Goal: Task Accomplishment & Management: Manage account settings

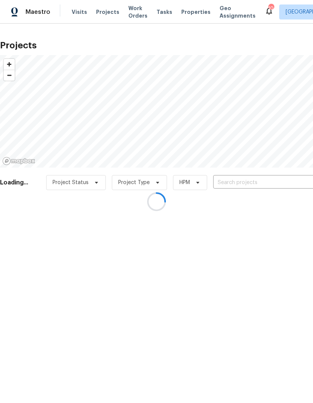
click at [272, 181] on div at bounding box center [156, 201] width 313 height 403
click at [271, 183] on div at bounding box center [156, 201] width 313 height 403
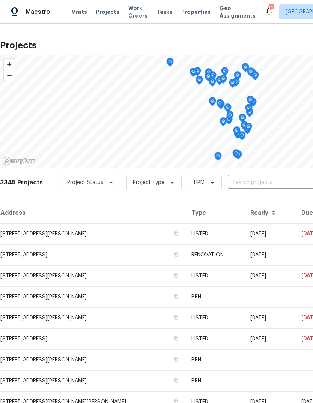
click at [261, 184] on input "text" at bounding box center [271, 183] width 86 height 12
type input "rosant"
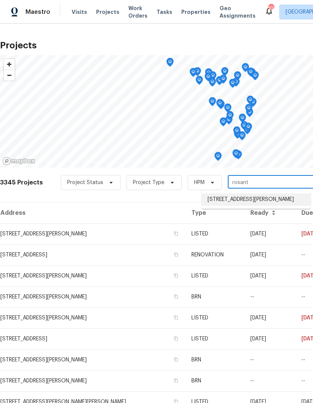
click at [270, 199] on li "[STREET_ADDRESS][PERSON_NAME]" at bounding box center [255, 200] width 109 height 12
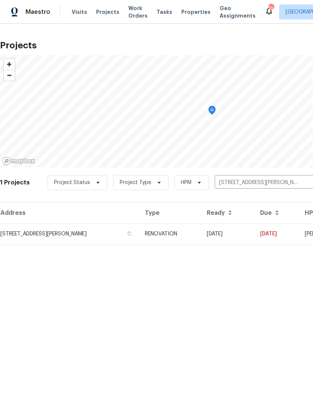
click at [201, 234] on td "RENOVATION" at bounding box center [170, 234] width 62 height 21
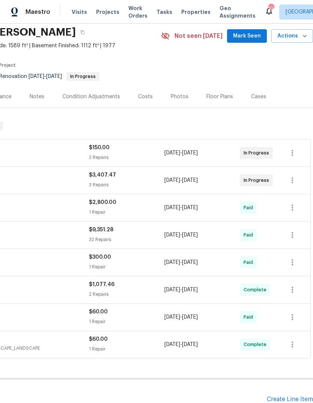
scroll to position [29, 111]
click at [256, 41] on button "Mark Seen" at bounding box center [247, 36] width 40 height 14
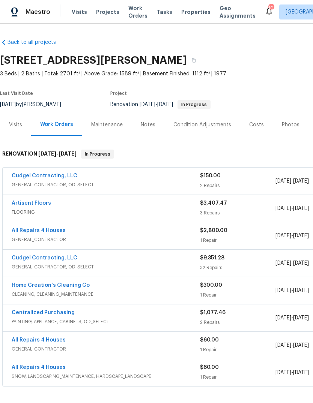
scroll to position [0, 0]
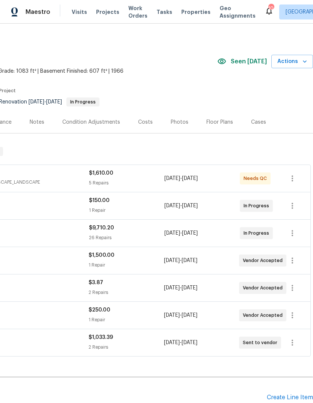
scroll to position [3, 111]
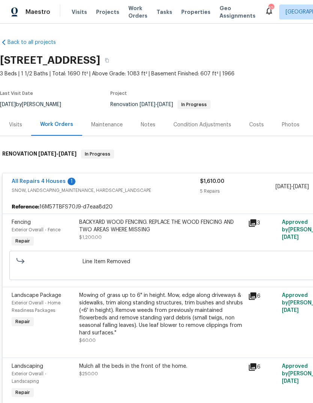
scroll to position [0, 0]
click at [254, 222] on icon at bounding box center [253, 223] width 8 height 8
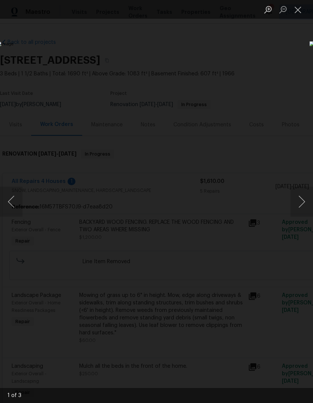
click at [300, 205] on button "Next image" at bounding box center [301, 202] width 23 height 30
click at [301, 206] on button "Next image" at bounding box center [301, 202] width 23 height 30
click at [299, 205] on button "Next image" at bounding box center [301, 202] width 23 height 30
click at [291, 4] on button "Close lightbox" at bounding box center [297, 9] width 15 height 13
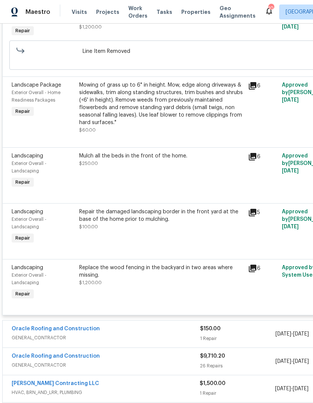
scroll to position [211, 0]
click at [257, 215] on icon at bounding box center [252, 212] width 9 height 9
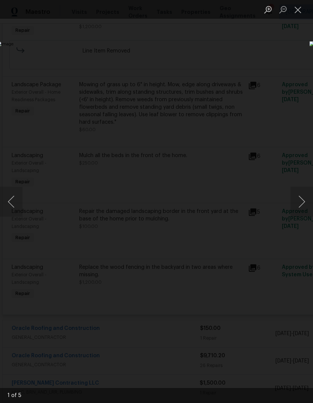
click at [297, 208] on button "Next image" at bounding box center [301, 202] width 23 height 30
click at [299, 206] on button "Next image" at bounding box center [301, 202] width 23 height 30
click at [300, 206] on button "Next image" at bounding box center [301, 202] width 23 height 30
click at [299, 208] on button "Next image" at bounding box center [301, 202] width 23 height 30
click at [298, 209] on button "Next image" at bounding box center [301, 202] width 23 height 30
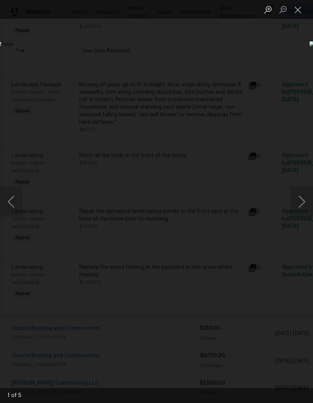
click at [290, 6] on button "Close lightbox" at bounding box center [297, 9] width 15 height 13
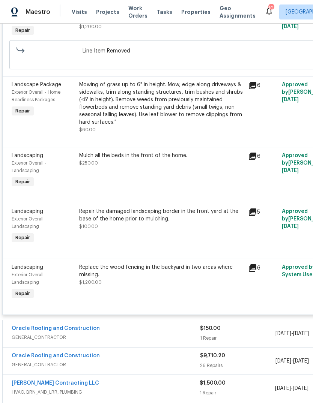
click at [81, 12] on span "Visits" at bounding box center [79, 12] width 15 height 8
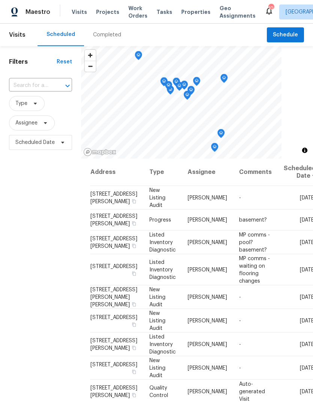
click at [44, 85] on input "text" at bounding box center [30, 86] width 42 height 12
type input "glenor"
click at [49, 107] on li "[STREET_ADDRESS]" at bounding box center [40, 103] width 63 height 12
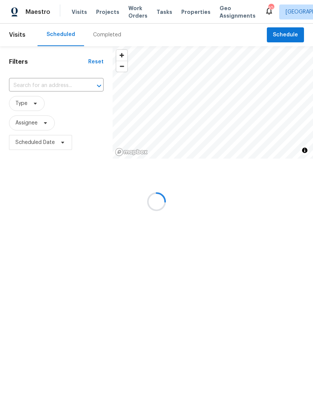
type input "[STREET_ADDRESS]"
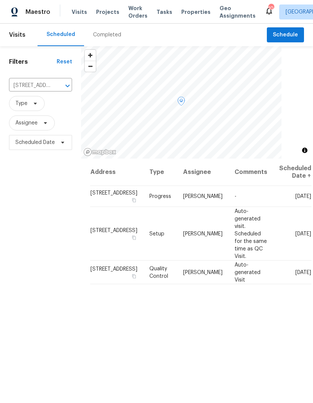
click at [0, 0] on icon at bounding box center [0, 0] width 0 height 0
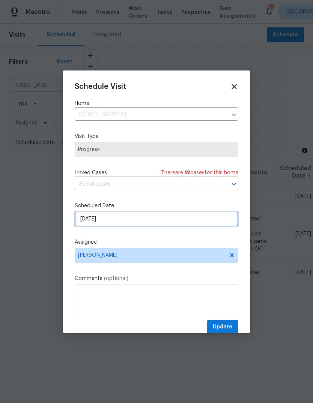
click at [179, 224] on input "10/7/2025" at bounding box center [157, 219] width 164 height 15
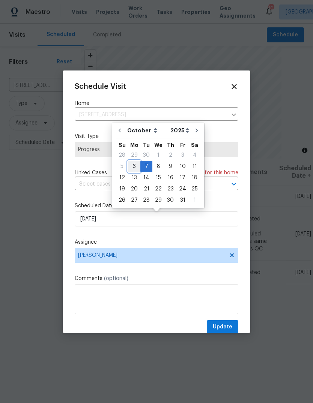
click at [133, 165] on div "6" at bounding box center [134, 166] width 12 height 11
type input "[DATE]"
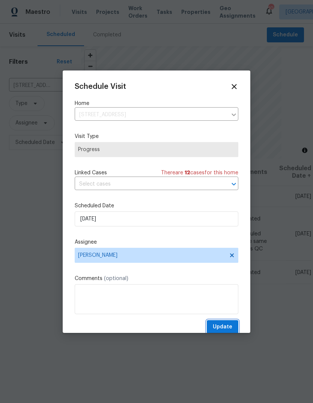
click at [223, 325] on span "Update" at bounding box center [223, 327] width 20 height 9
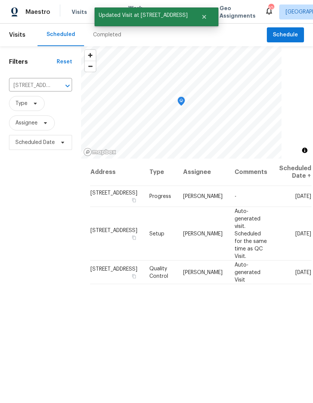
click at [188, 392] on div "Address Type Assignee Comments Scheduled Date ↑ 2230 Glenoro Dr, Florissant, MO…" at bounding box center [197, 320] width 232 height 323
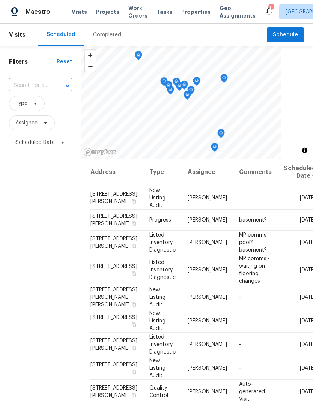
click at [114, 15] on span "Projects" at bounding box center [107, 12] width 23 height 8
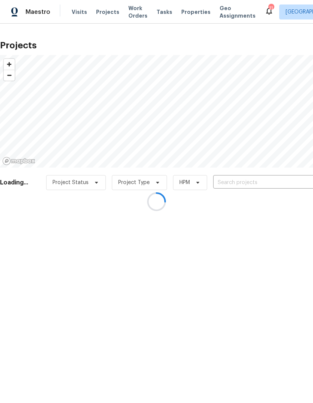
click at [244, 185] on div at bounding box center [156, 201] width 313 height 403
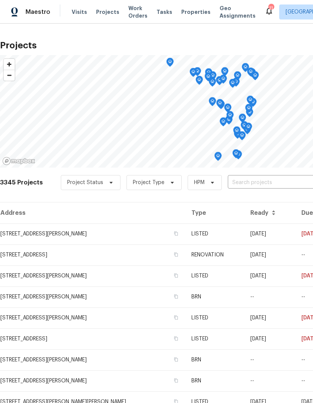
click at [251, 185] on input "text" at bounding box center [271, 183] width 86 height 12
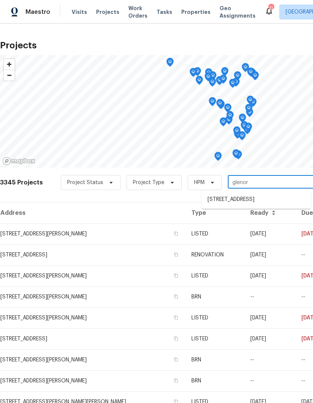
type input "glenoro"
click at [265, 201] on li "[STREET_ADDRESS]" at bounding box center [255, 200] width 109 height 12
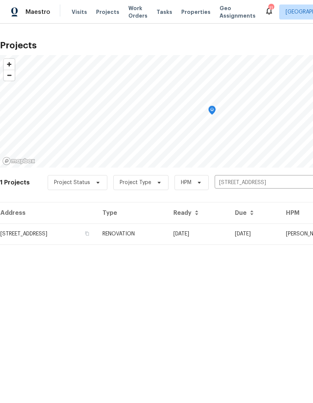
click at [167, 238] on td "RENOVATION" at bounding box center [131, 234] width 71 height 21
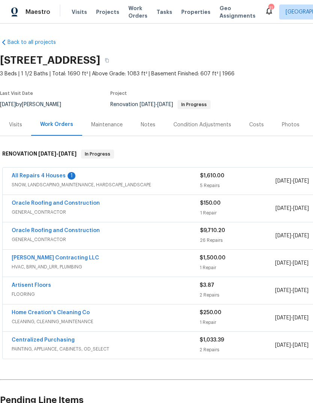
click at [69, 175] on div "1" at bounding box center [72, 176] width 8 height 8
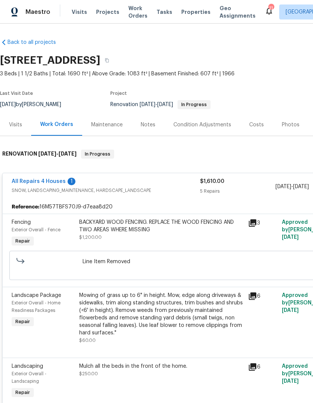
click at [53, 183] on link "All Repairs 4 Houses" at bounding box center [39, 181] width 54 height 5
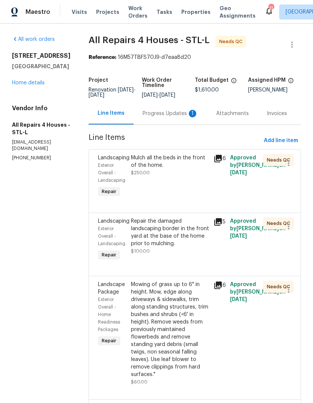
click at [181, 117] on div "Progress Updates 1" at bounding box center [171, 114] width 56 height 8
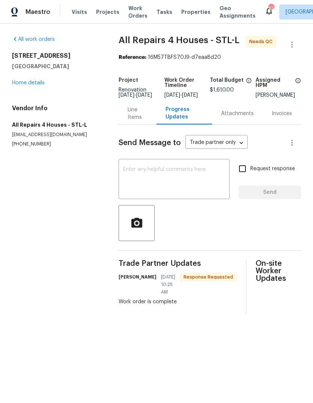
click at [138, 120] on div "Line Items" at bounding box center [138, 113] width 20 height 15
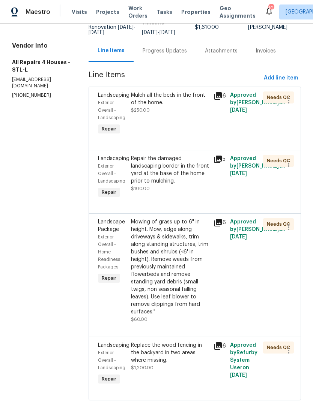
scroll to position [62, 0]
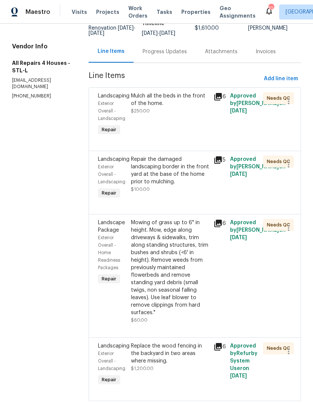
click at [179, 365] on div "Replace the wood fencing in the backyard in two areas where missing." at bounding box center [170, 353] width 78 height 23
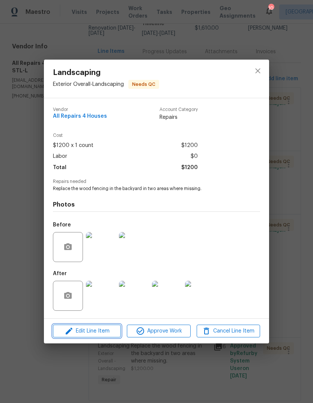
click at [99, 332] on span "Edit Line Item" at bounding box center [86, 331] width 63 height 9
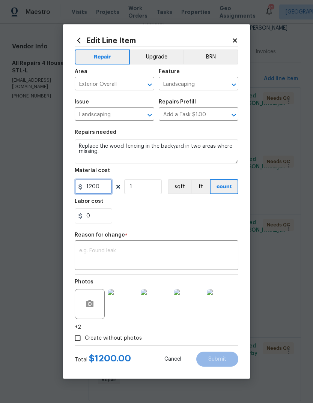
click at [107, 186] on input "1200" at bounding box center [94, 186] width 38 height 15
type input "1900"
click at [192, 218] on div "0" at bounding box center [157, 216] width 164 height 15
click at [132, 257] on textarea at bounding box center [156, 256] width 155 height 16
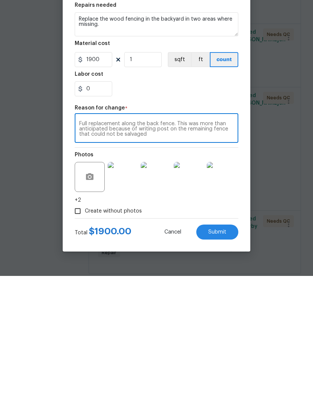
type textarea "Full replacement along the back fence. This was more than anticipated because o…"
click at [232, 275] on div "Photos +2" at bounding box center [157, 303] width 164 height 56
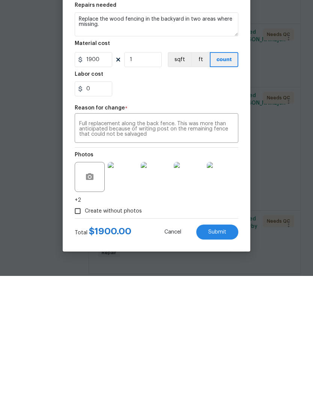
scroll to position [28, 0]
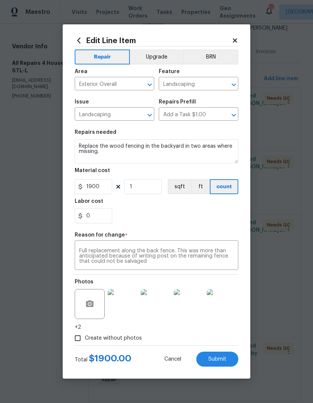
click at [222, 360] on span "Submit" at bounding box center [217, 360] width 18 height 6
type input "1200"
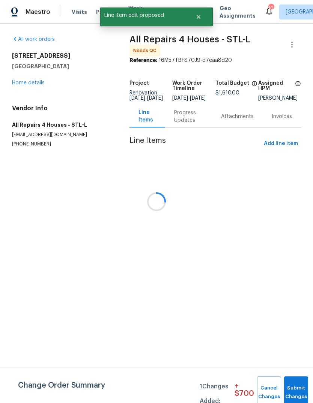
scroll to position [0, 0]
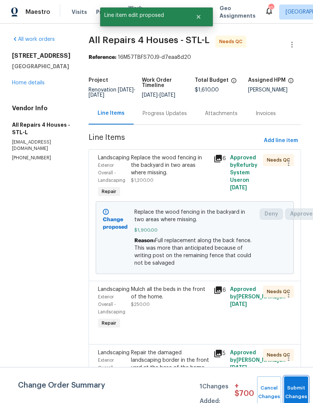
click at [290, 393] on span "Submit Changes" at bounding box center [296, 392] width 17 height 17
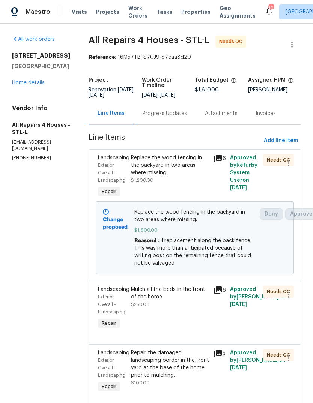
click at [219, 163] on icon at bounding box center [217, 158] width 9 height 9
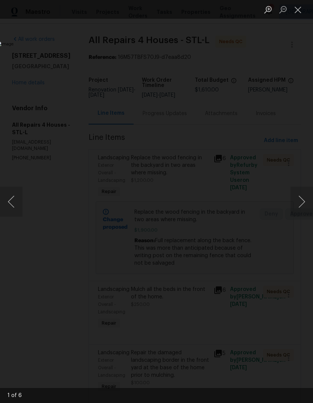
click at [303, 203] on button "Next image" at bounding box center [301, 202] width 23 height 30
click at [302, 211] on button "Next image" at bounding box center [301, 202] width 23 height 30
click at [298, 212] on button "Next image" at bounding box center [301, 202] width 23 height 30
click at [300, 210] on button "Next image" at bounding box center [301, 202] width 23 height 30
click at [300, 9] on button "Close lightbox" at bounding box center [297, 9] width 15 height 13
